Goal: Check status: Check status

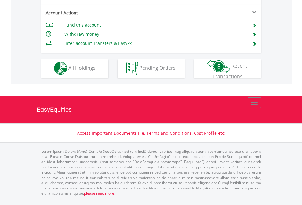
scroll to position [520, 0]
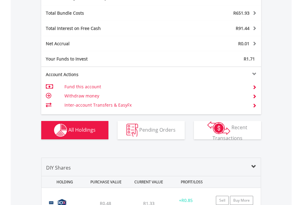
scroll to position [727, 0]
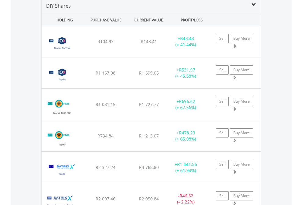
scroll to position [589, 0]
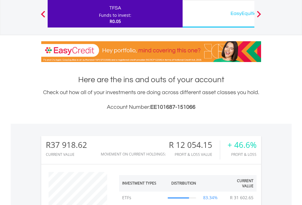
scroll to position [59, 96]
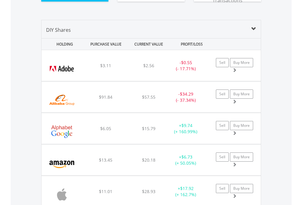
scroll to position [702, 0]
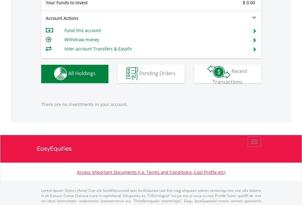
scroll to position [604, 0]
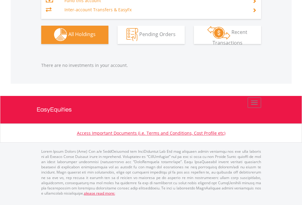
scroll to position [59, 96]
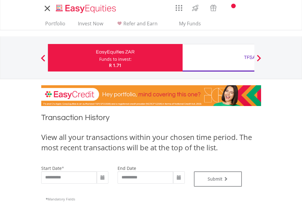
type input "**********"
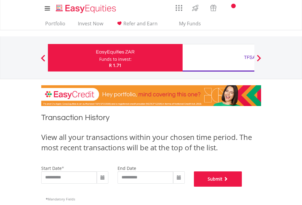
click at [242, 186] on button "Submit" at bounding box center [218, 178] width 48 height 15
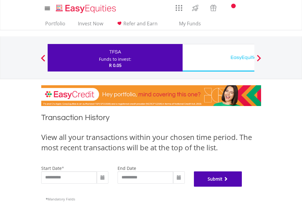
click at [242, 186] on button "Submit" at bounding box center [218, 178] width 48 height 15
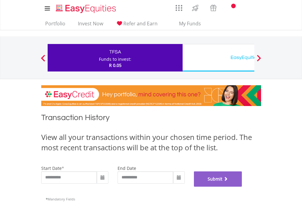
scroll to position [247, 0]
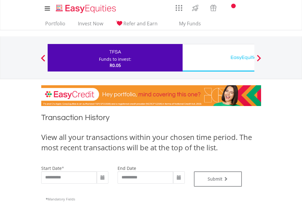
click at [218, 58] on div "EasyEquities USD" at bounding box center [249, 57] width 127 height 9
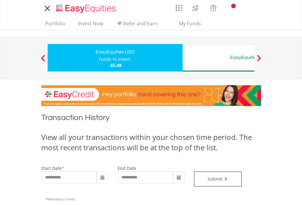
type input "**********"
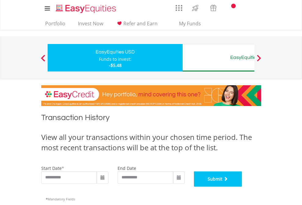
click at [242, 186] on button "Submit" at bounding box center [218, 178] width 48 height 15
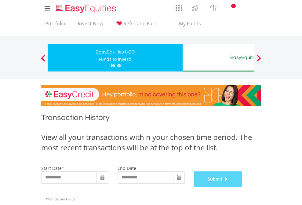
scroll to position [247, 0]
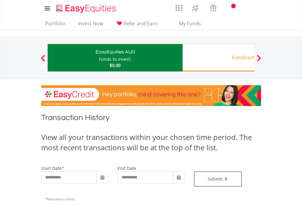
click at [218, 58] on div "EasyEquities RA" at bounding box center [249, 57] width 127 height 9
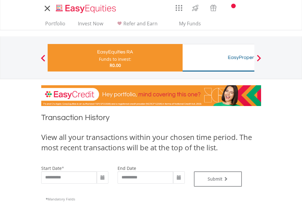
type input "**********"
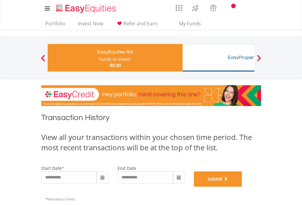
click at [242, 186] on button "Submit" at bounding box center [218, 178] width 48 height 15
